Goal: Complete application form: Complete application form

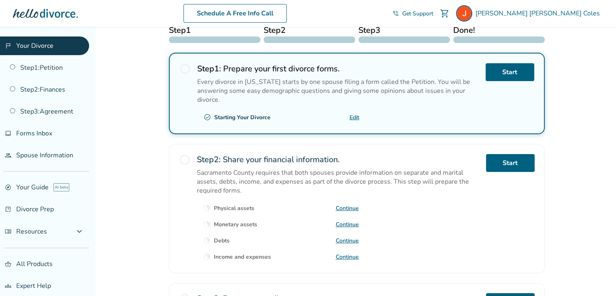
scroll to position [162, 0]
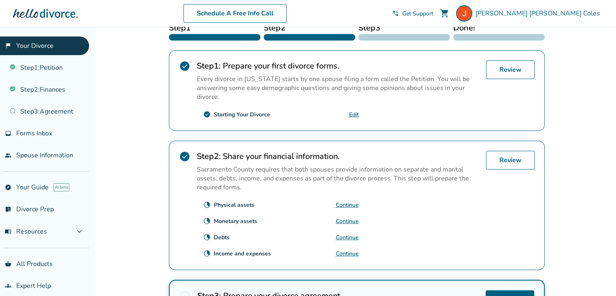
click at [350, 250] on link "Continue" at bounding box center [347, 254] width 23 height 8
click at [512, 151] on link "Review" at bounding box center [510, 160] width 49 height 19
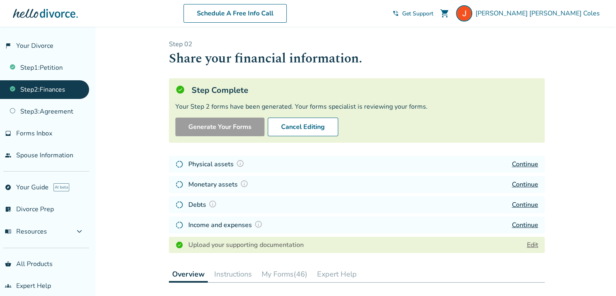
click at [517, 225] on link "Continue" at bounding box center [525, 224] width 26 height 9
click at [532, 223] on link "Continue" at bounding box center [525, 224] width 26 height 9
